Goal: Information Seeking & Learning: Learn about a topic

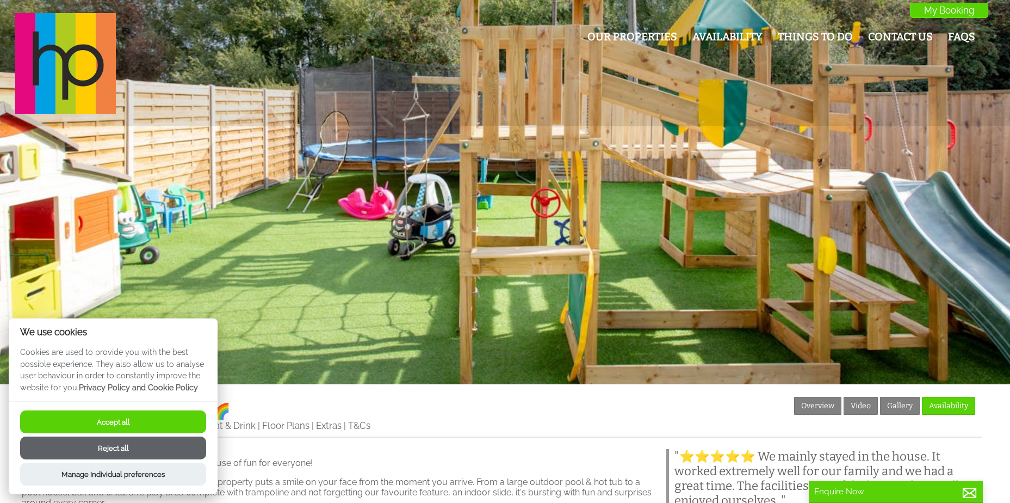
click at [162, 424] on button "Accept all" at bounding box center [113, 421] width 186 height 23
checkbox input "true"
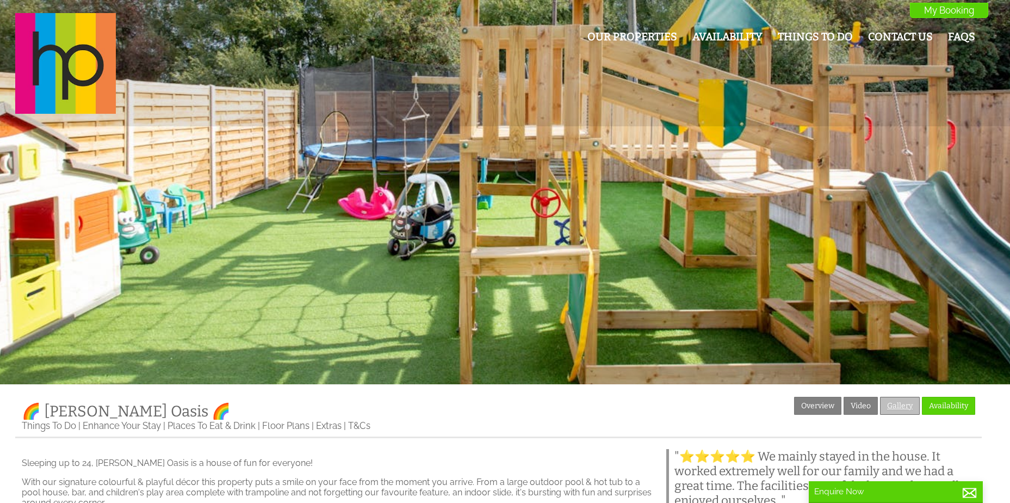
click at [897, 406] on link "Gallery" at bounding box center [900, 405] width 40 height 18
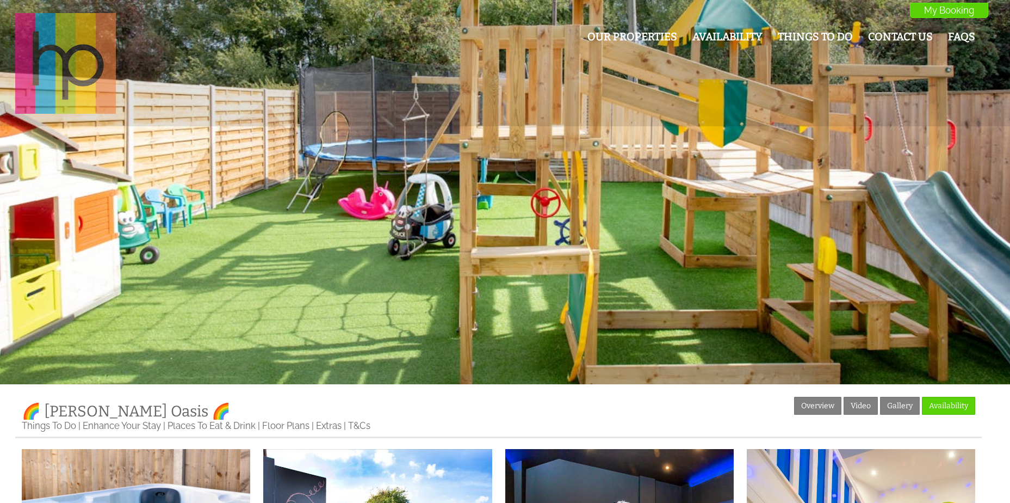
click at [80, 51] on img at bounding box center [65, 63] width 101 height 101
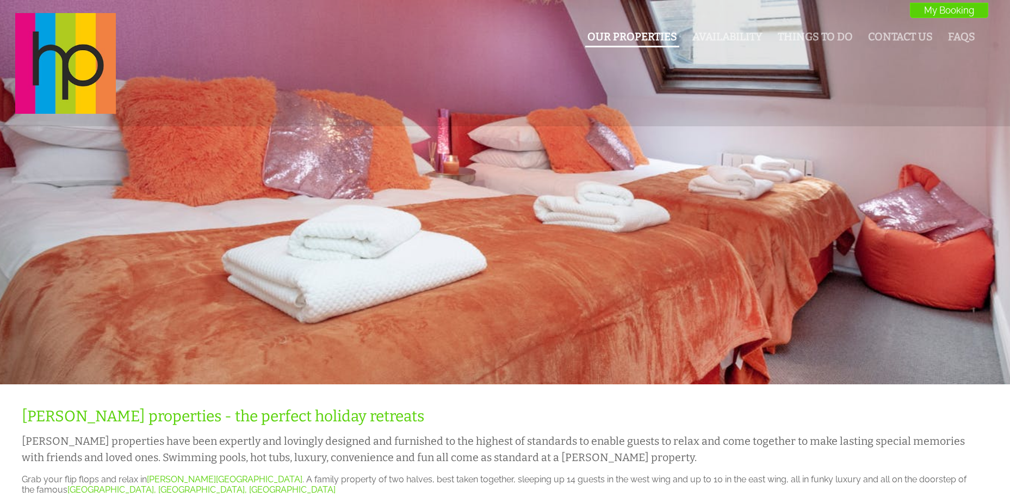
click at [640, 46] on li "Our Properties" at bounding box center [632, 37] width 94 height 19
click at [637, 40] on link "Our Properties" at bounding box center [632, 36] width 90 height 13
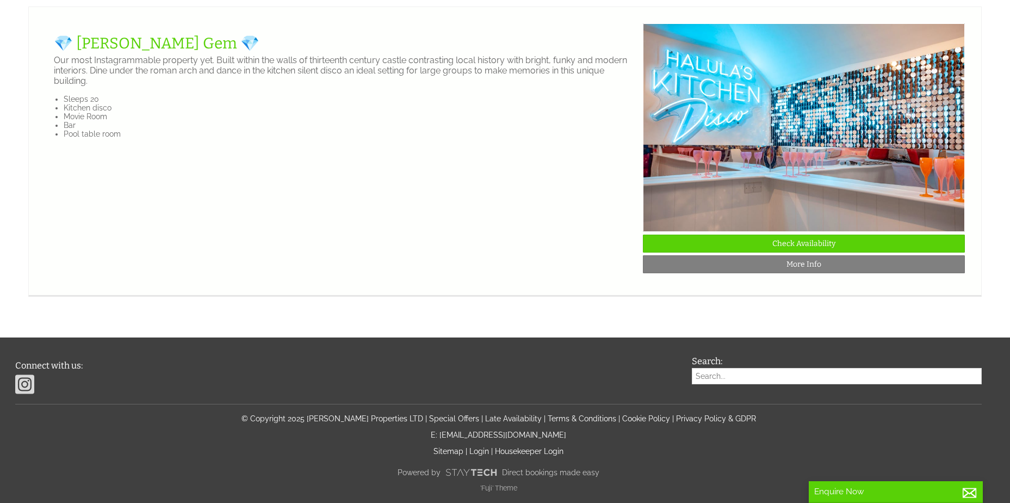
scroll to position [2067, 0]
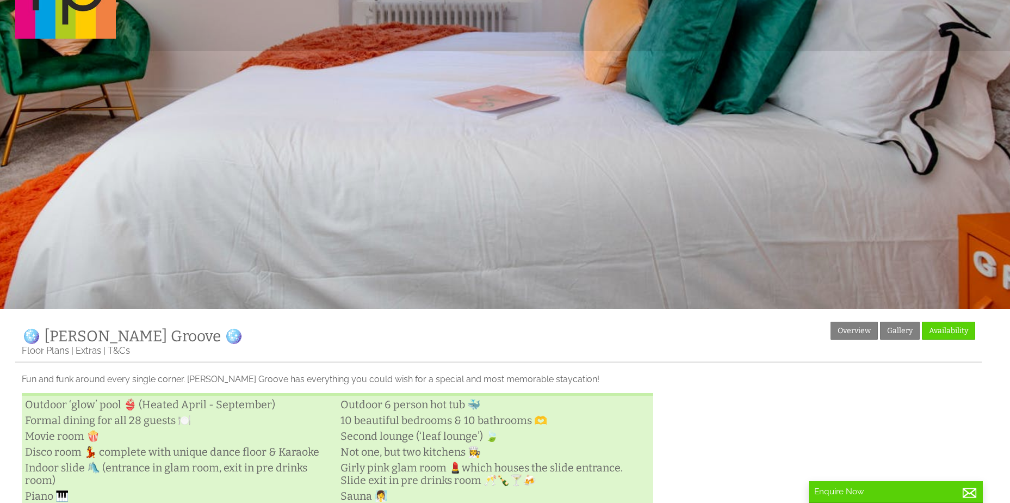
scroll to position [67, 0]
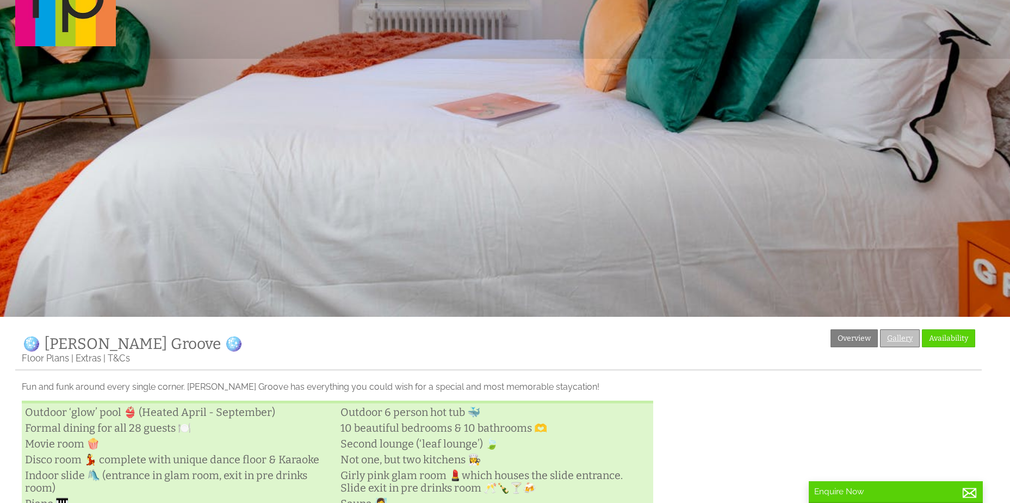
click at [909, 337] on link "Gallery" at bounding box center [900, 338] width 40 height 18
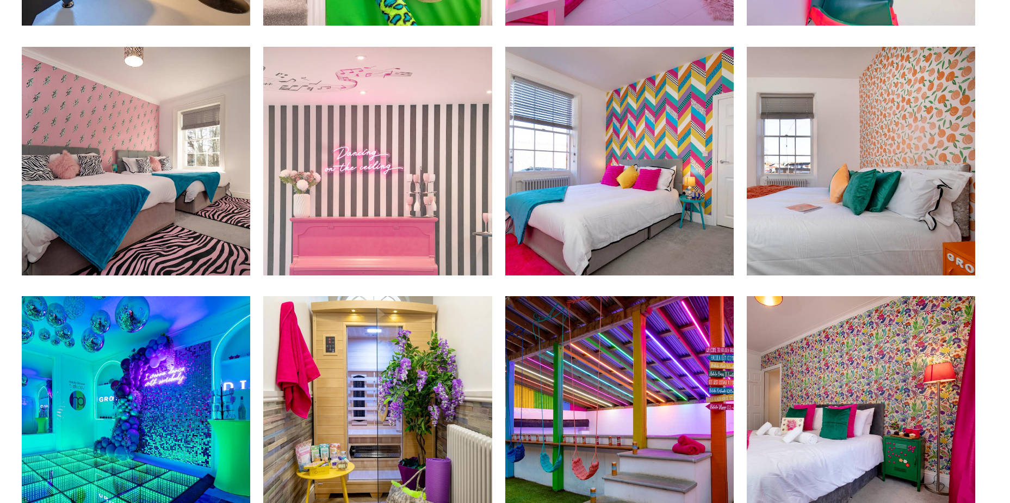
scroll to position [1360, 0]
